Goal: Information Seeking & Learning: Learn about a topic

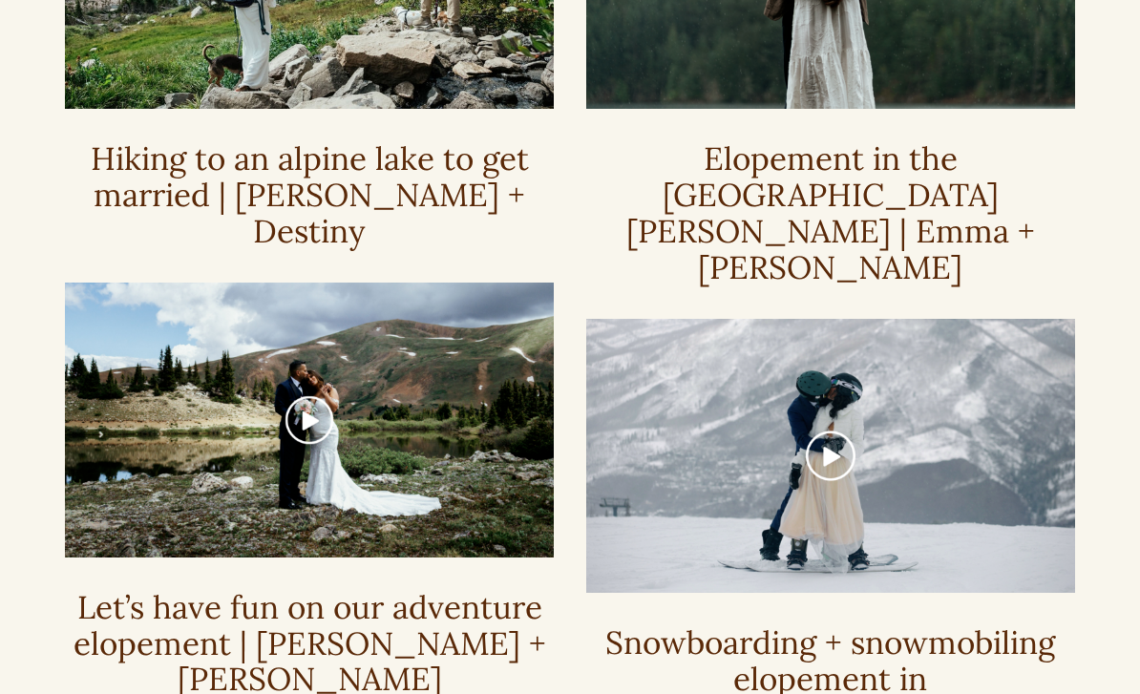
scroll to position [726, 0]
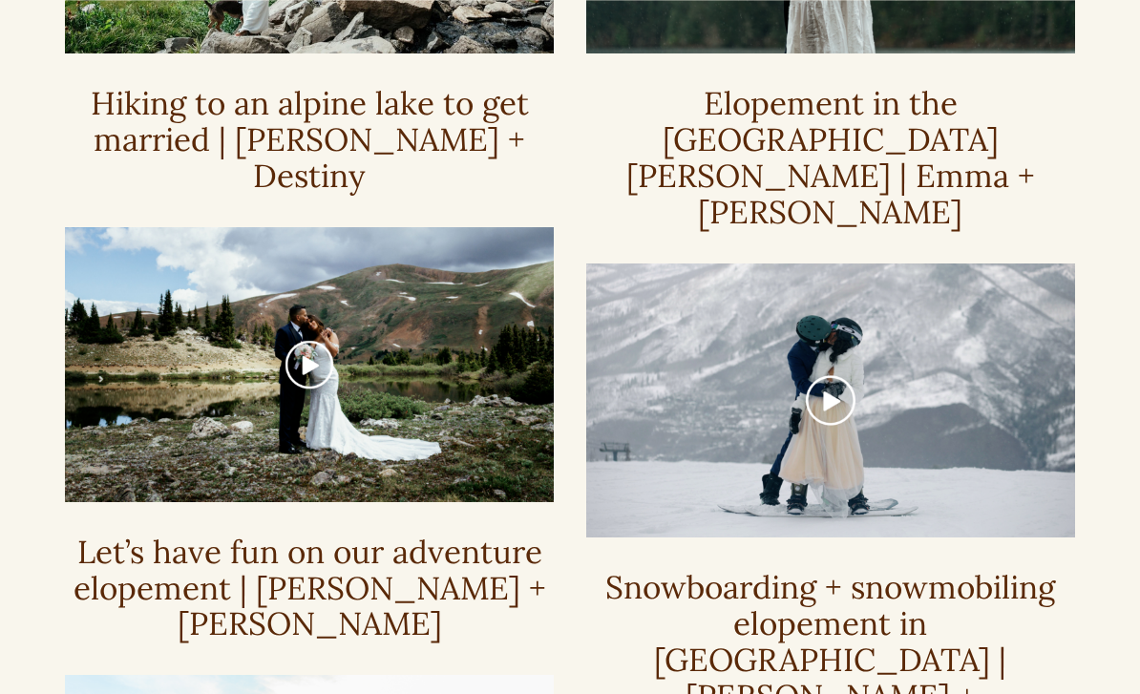
click at [842, 321] on div at bounding box center [830, 400] width 489 height 275
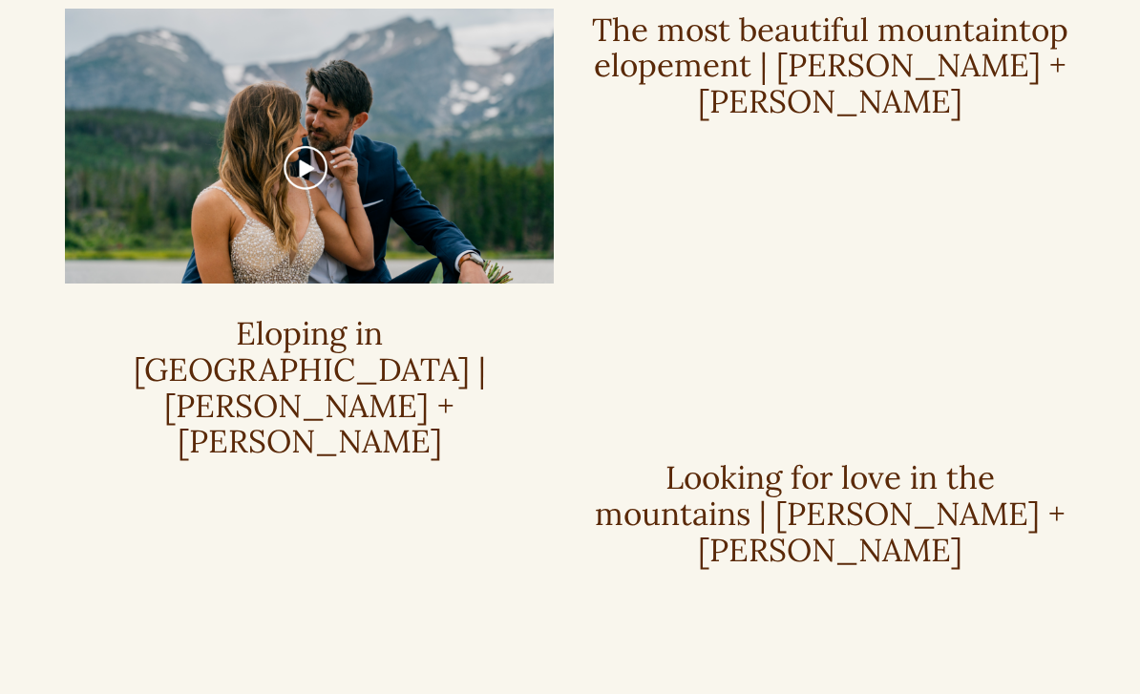
scroll to position [2369, 0]
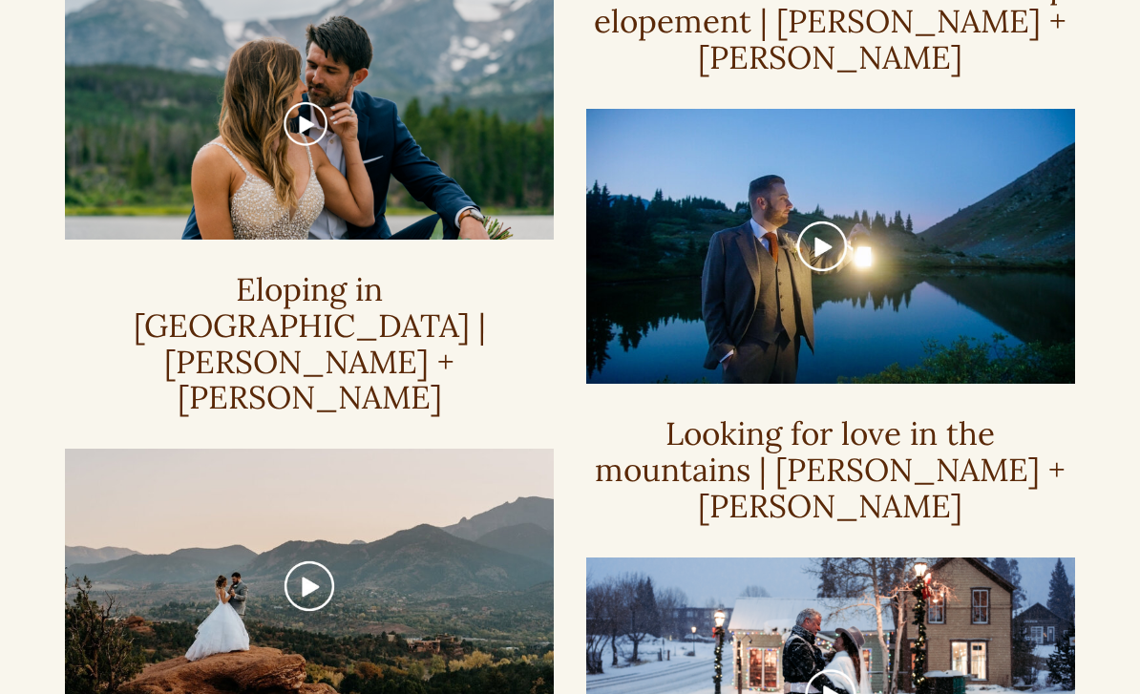
click at [839, 558] on div at bounding box center [830, 695] width 489 height 275
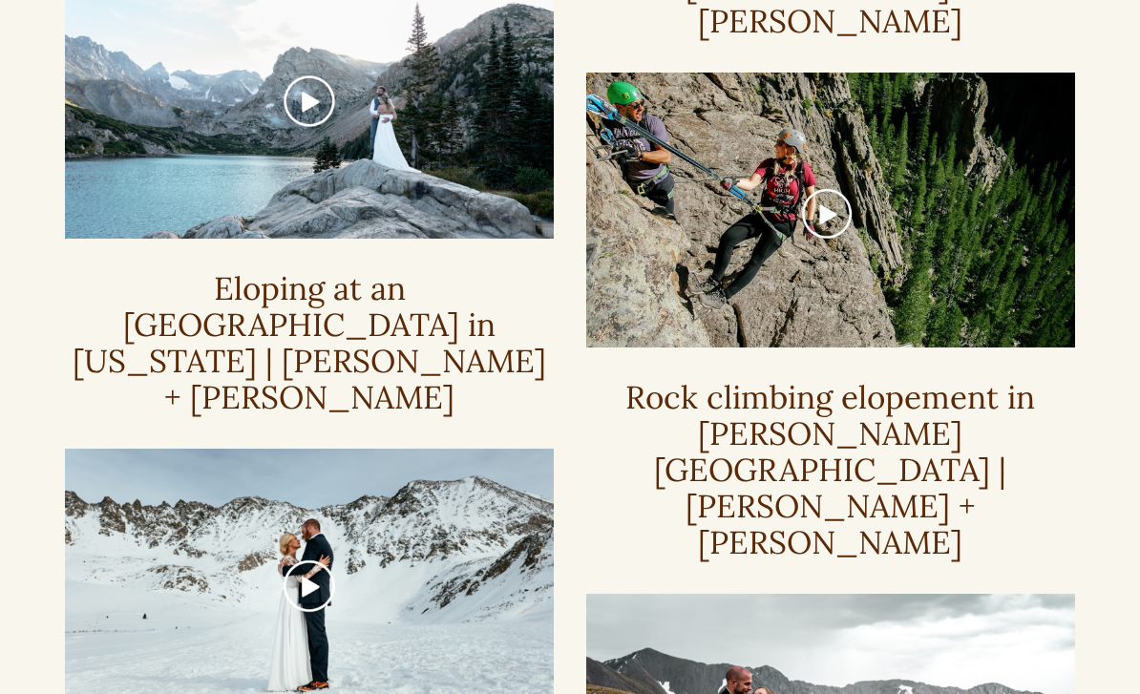
scroll to position [1565, 0]
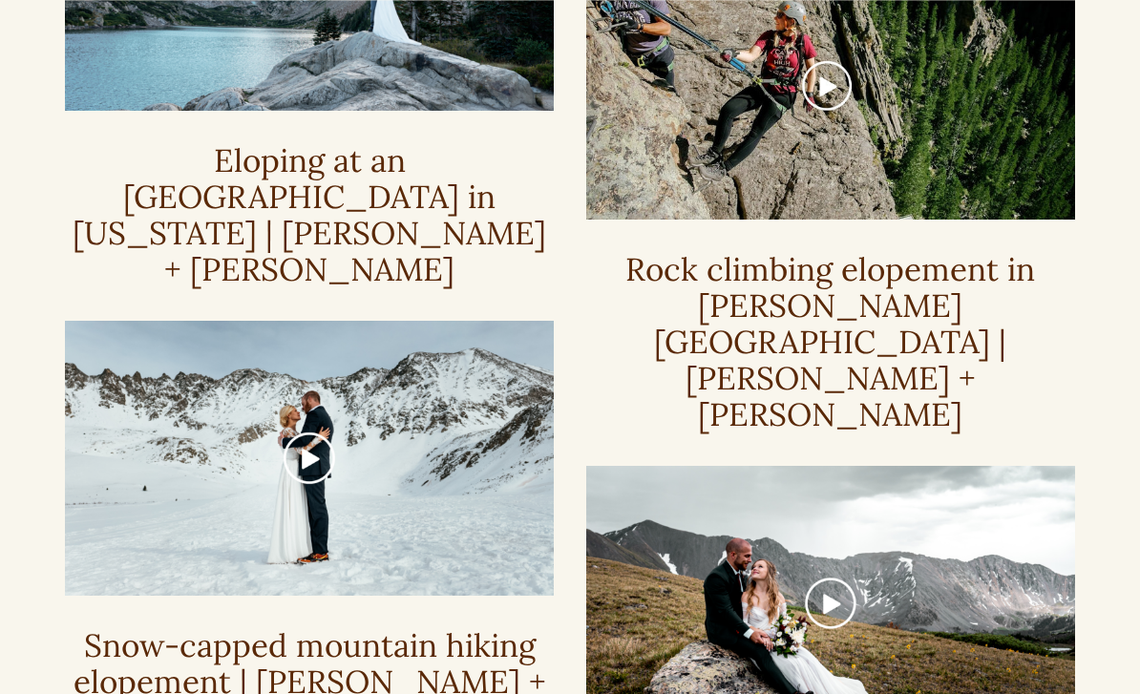
click at [288, 321] on div at bounding box center [309, 458] width 489 height 275
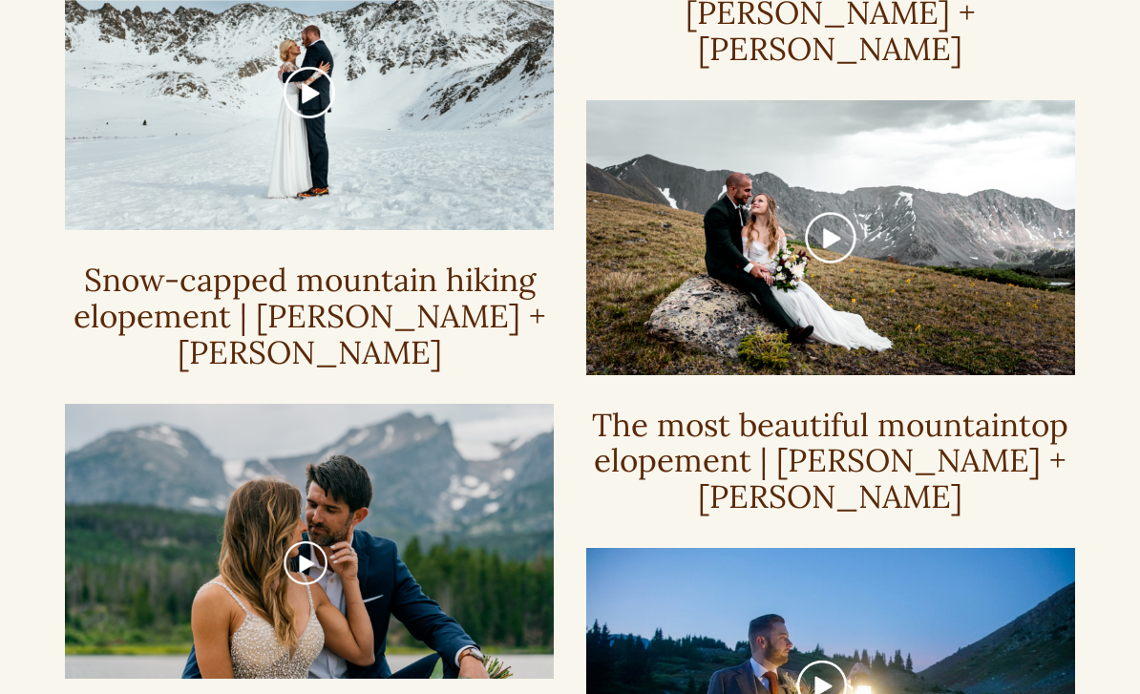
scroll to position [1935, 0]
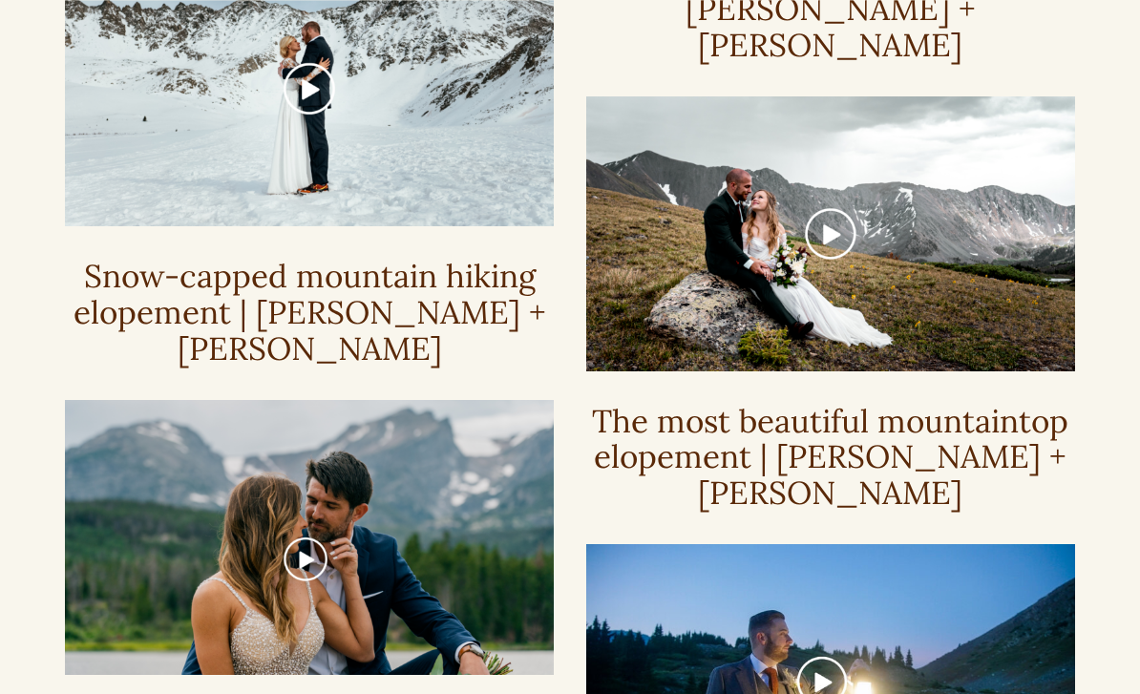
click at [822, 544] on div at bounding box center [830, 681] width 489 height 275
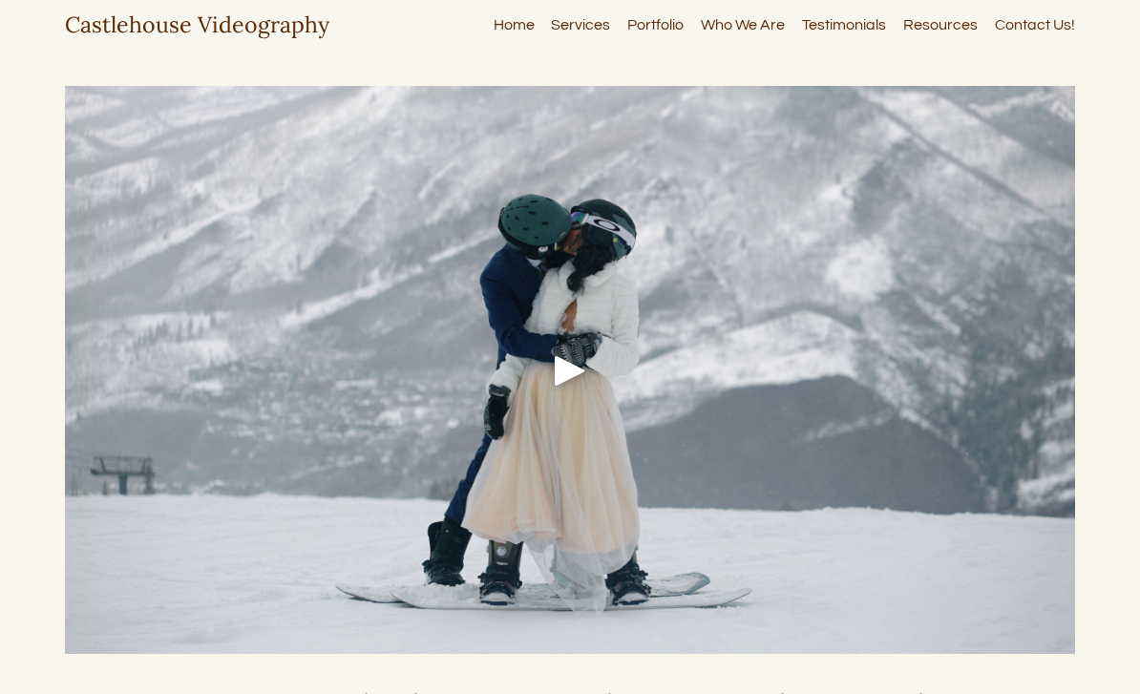
click at [573, 358] on div "Play" at bounding box center [570, 370] width 46 height 46
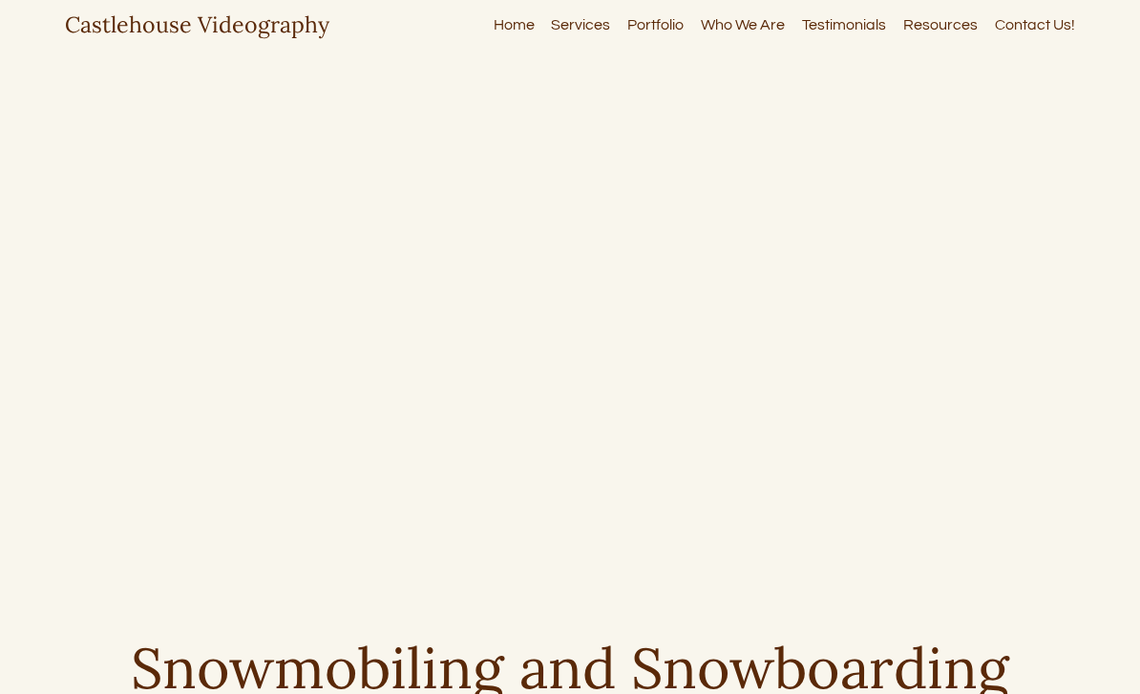
scroll to position [51, 0]
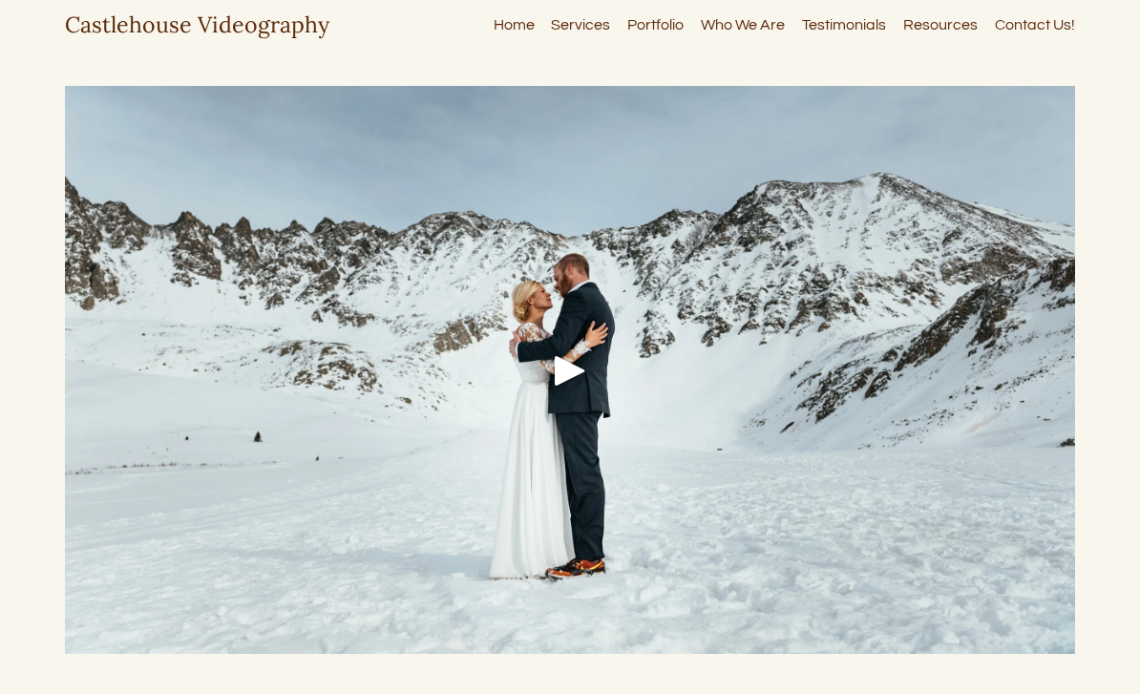
click at [578, 365] on div "Play" at bounding box center [570, 370] width 46 height 46
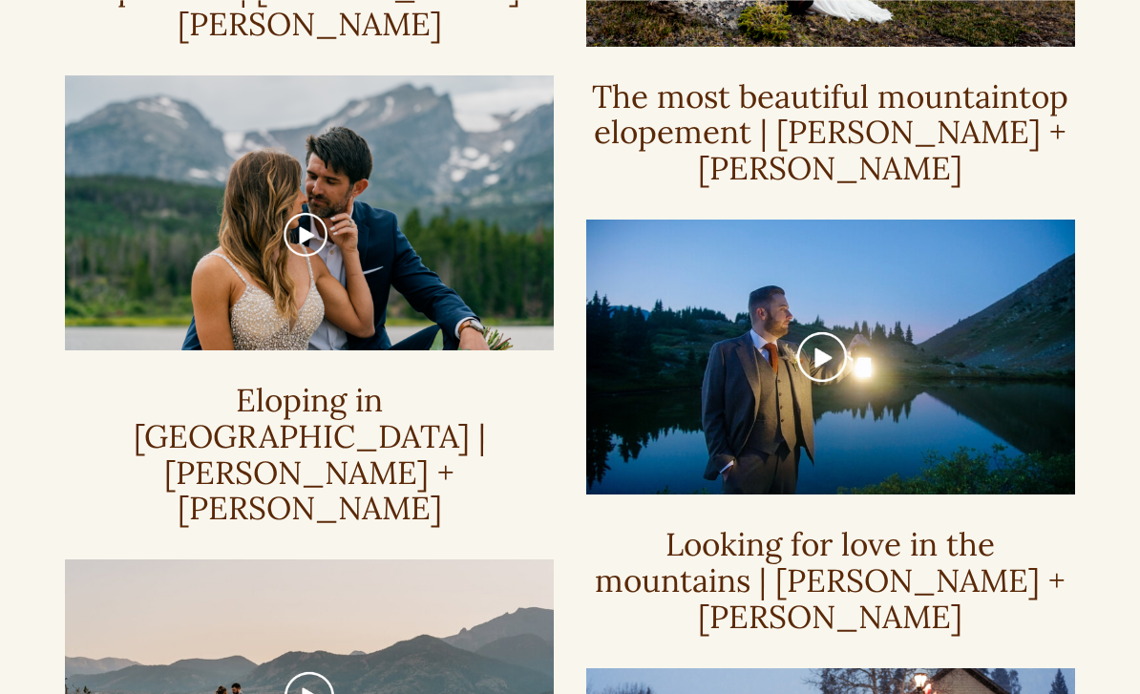
scroll to position [2321, 0]
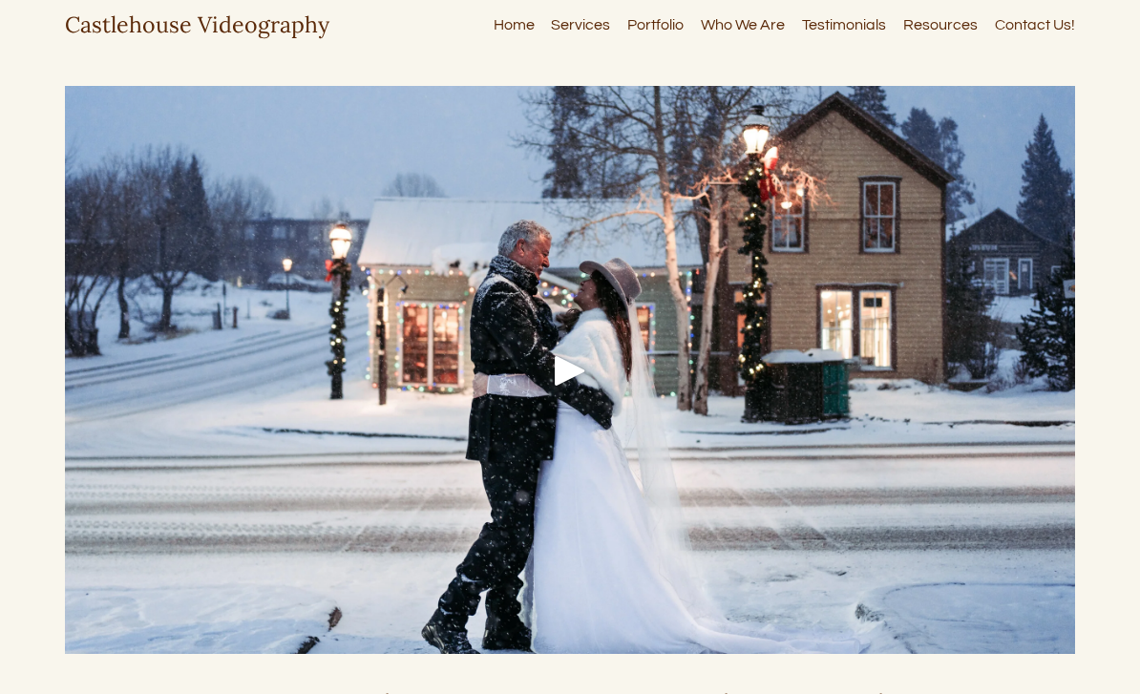
click at [581, 357] on div "Play" at bounding box center [570, 370] width 46 height 46
